Goal: Use online tool/utility

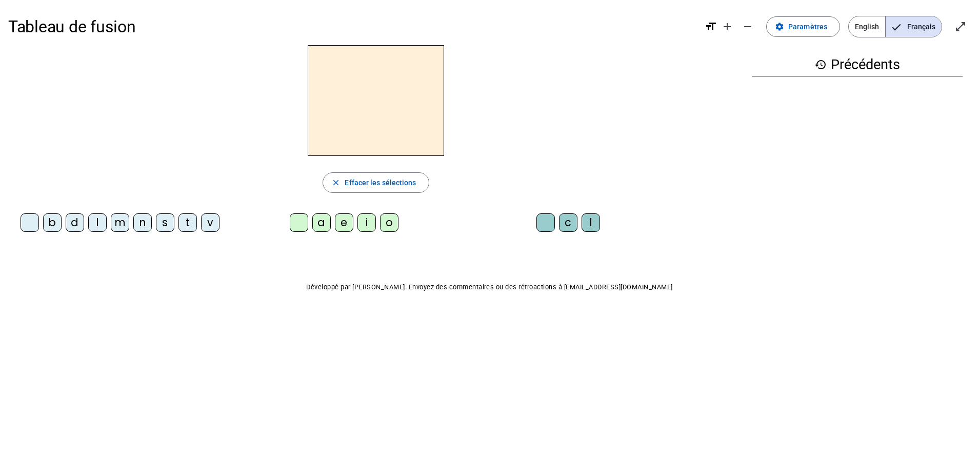
click at [59, 221] on div "b" at bounding box center [52, 222] width 18 height 18
click at [393, 220] on div "o" at bounding box center [389, 222] width 18 height 18
click at [585, 226] on div "l" at bounding box center [590, 222] width 18 height 18
click at [161, 221] on div "s" at bounding box center [165, 222] width 18 height 18
click at [369, 224] on div "i" at bounding box center [366, 222] width 18 height 18
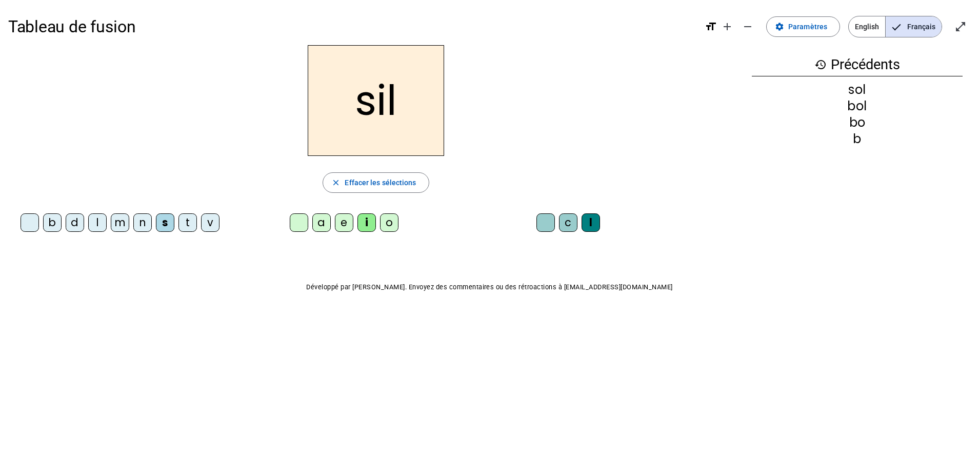
click at [545, 226] on div at bounding box center [545, 222] width 18 height 18
click at [145, 220] on div "n" at bounding box center [142, 222] width 18 height 18
click at [350, 220] on div "e" at bounding box center [344, 222] width 18 height 18
click at [101, 218] on div "l" at bounding box center [97, 222] width 18 height 18
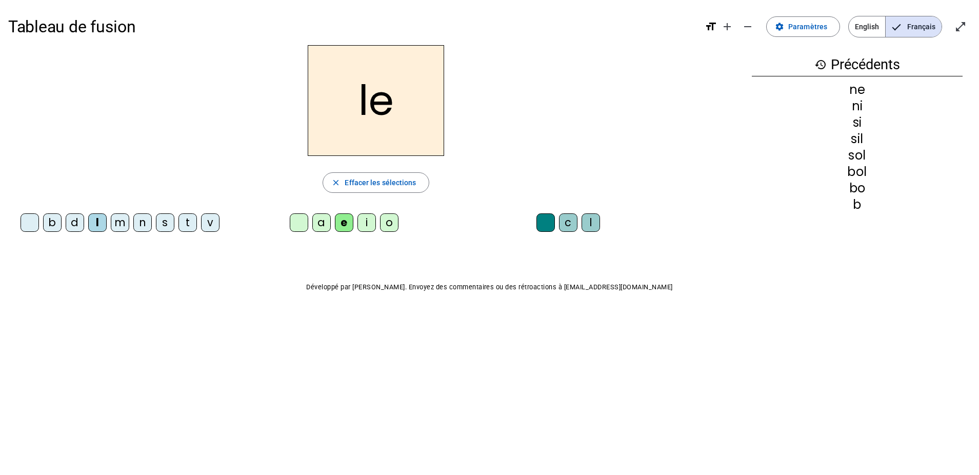
click at [328, 223] on div "a" at bounding box center [321, 222] width 18 height 18
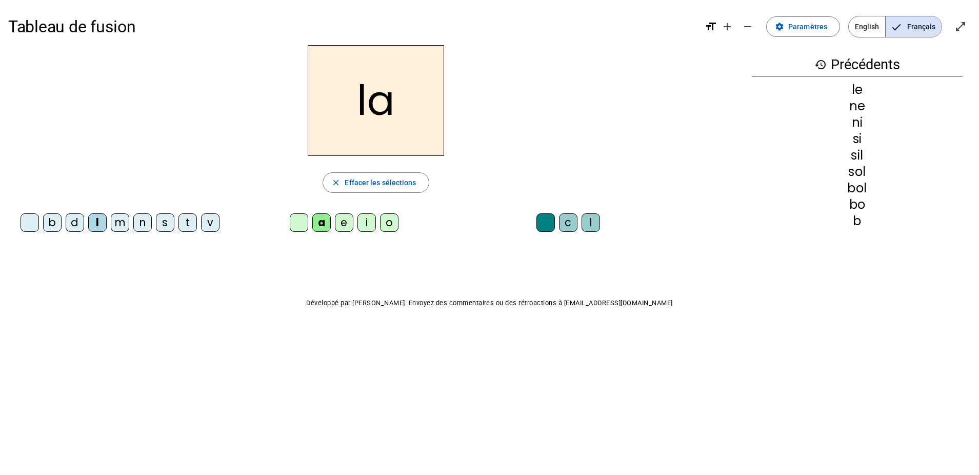
click at [216, 222] on div "v" at bounding box center [210, 222] width 18 height 18
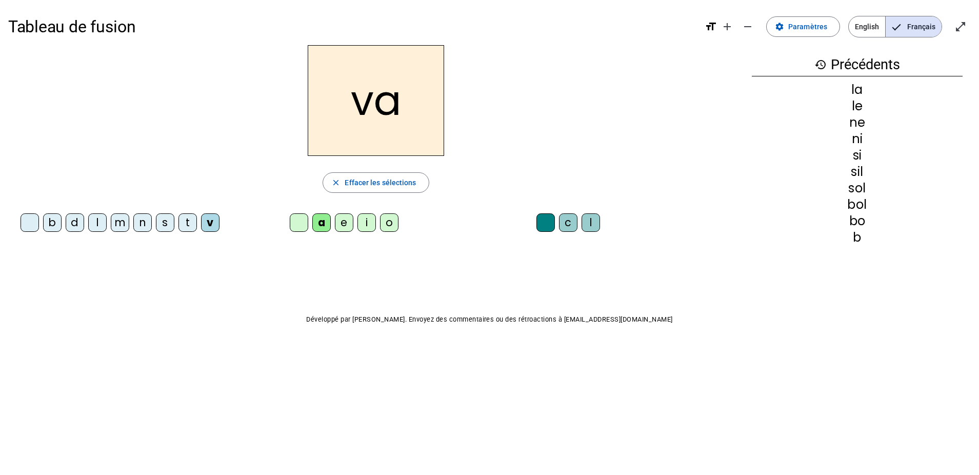
click at [191, 224] on div "t" at bounding box center [187, 222] width 18 height 18
click at [344, 219] on div "e" at bounding box center [344, 222] width 18 height 18
click at [77, 226] on div "d" at bounding box center [75, 222] width 18 height 18
click at [119, 222] on div "m" at bounding box center [120, 222] width 18 height 18
click at [320, 225] on div "a" at bounding box center [321, 222] width 18 height 18
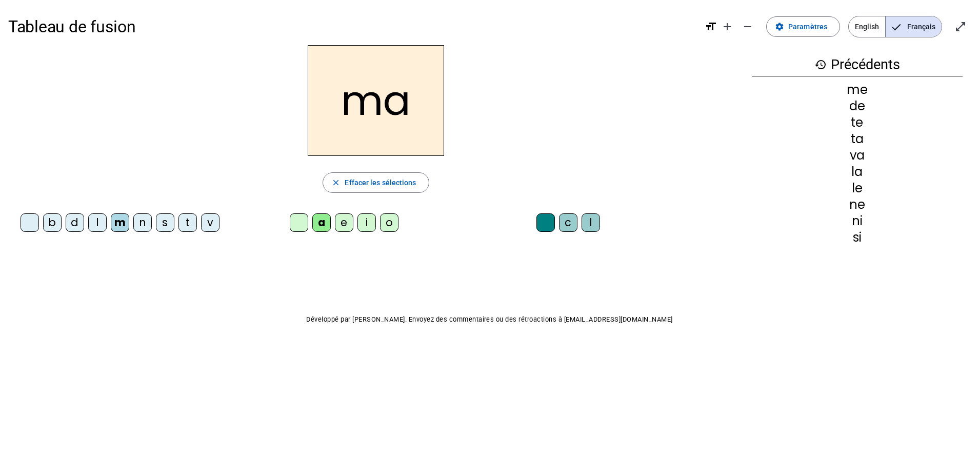
click at [596, 221] on div "l" at bounding box center [590, 222] width 18 height 18
click at [52, 217] on div "b" at bounding box center [52, 222] width 18 height 18
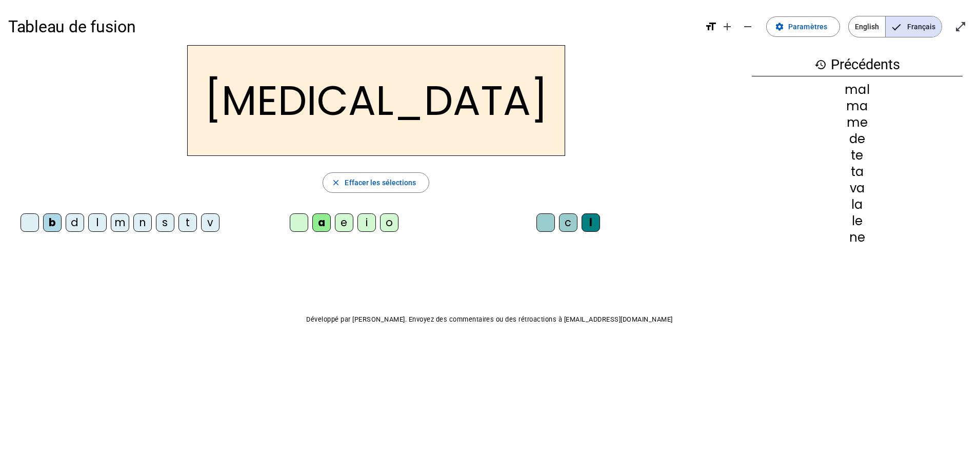
click at [563, 222] on div "c" at bounding box center [568, 222] width 18 height 18
